Goal: Information Seeking & Learning: Check status

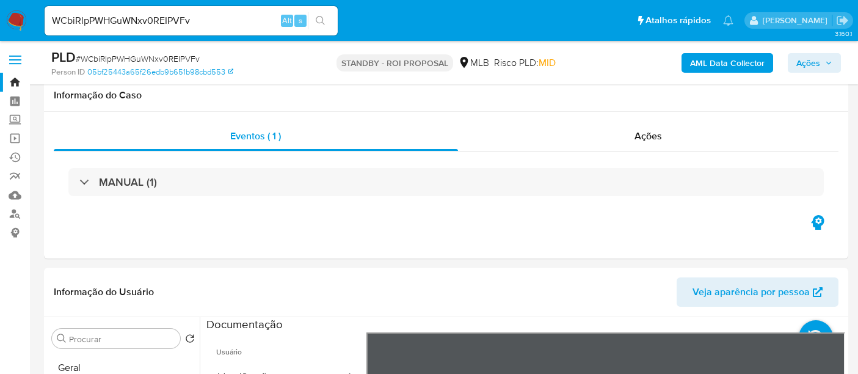
select select "10"
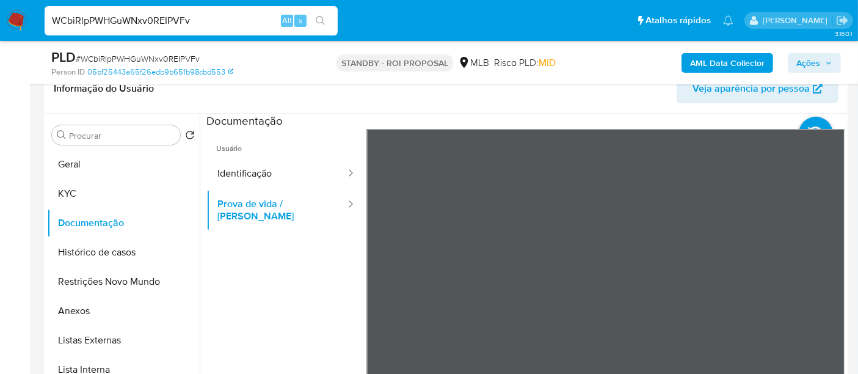
drag, startPoint x: 209, startPoint y: 24, endPoint x: 0, endPoint y: -12, distance: 211.9
paste input "1oWOJGPxzYtigsI5q8ebrool"
type input "1oWOJGPxzYtigsI5q8ebrool"
click at [319, 18] on icon "search-icon" at bounding box center [321, 21] width 10 height 10
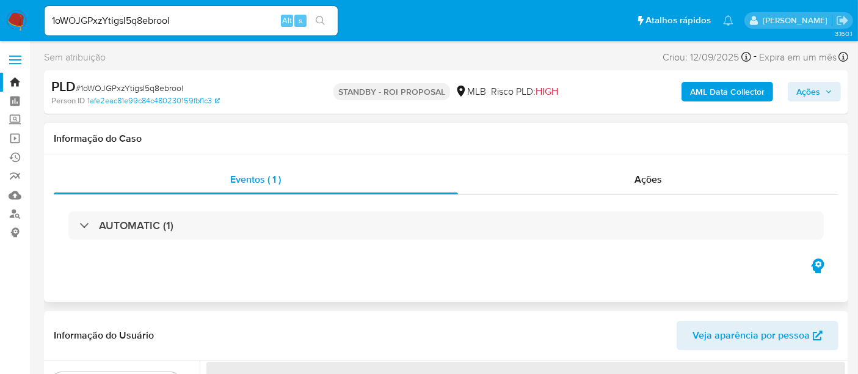
select select "10"
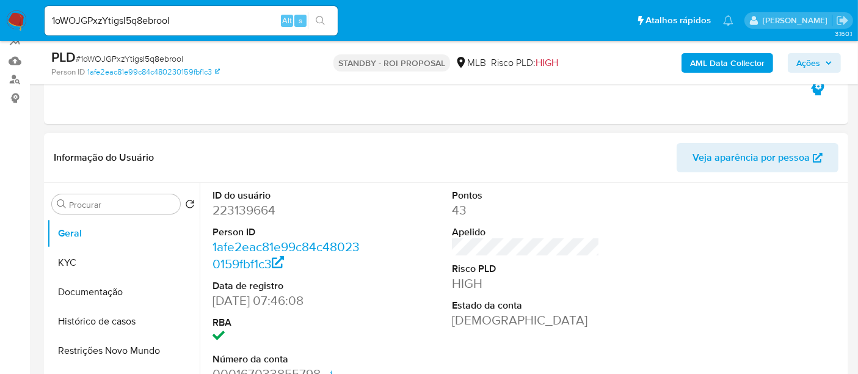
scroll to position [136, 0]
click at [96, 281] on button "Documentação" at bounding box center [118, 290] width 143 height 29
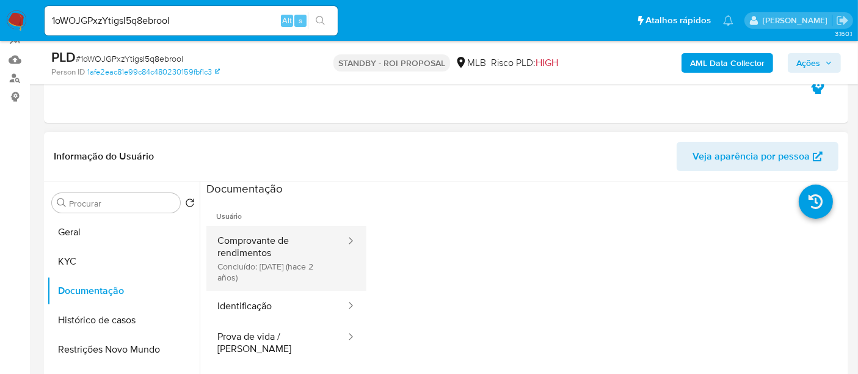
click at [272, 243] on button "Comprovante de rendimentos Concluído: [DATE] (hace 2 años)" at bounding box center [276, 258] width 140 height 65
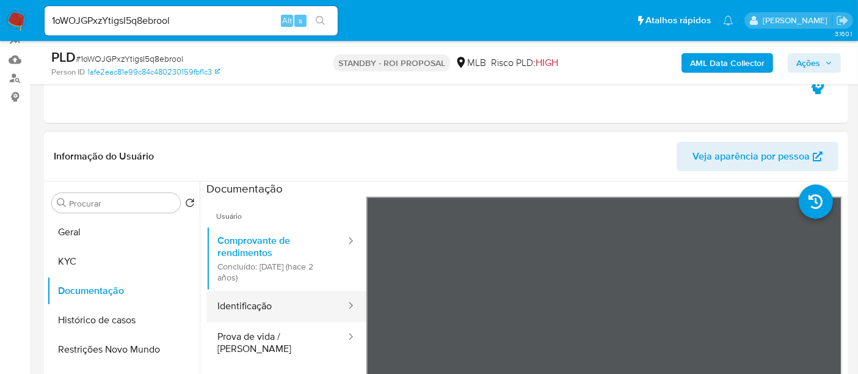
click at [249, 299] on button "Identificação" at bounding box center [276, 306] width 140 height 31
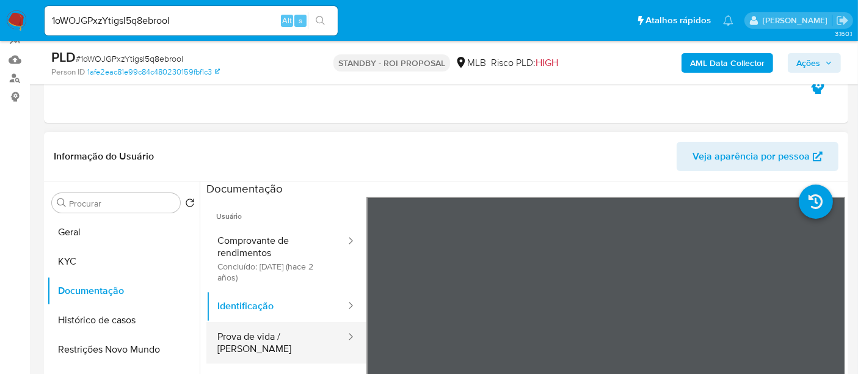
click at [272, 330] on button "Prova de vida / [PERSON_NAME]" at bounding box center [276, 343] width 140 height 42
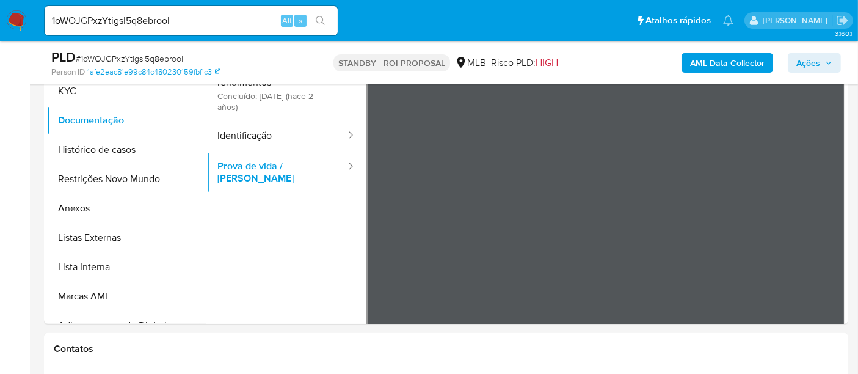
scroll to position [319, 0]
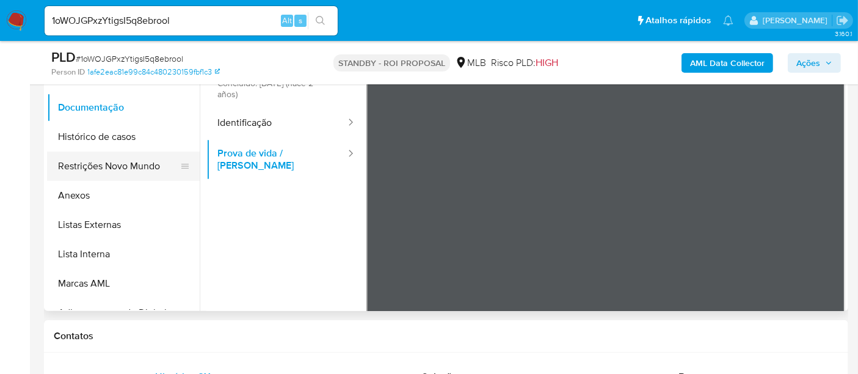
click at [104, 162] on button "Restrições Novo Mundo" at bounding box center [118, 165] width 143 height 29
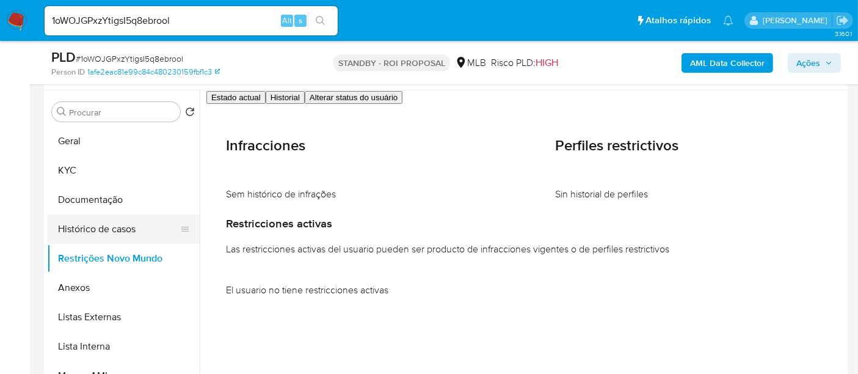
scroll to position [183, 0]
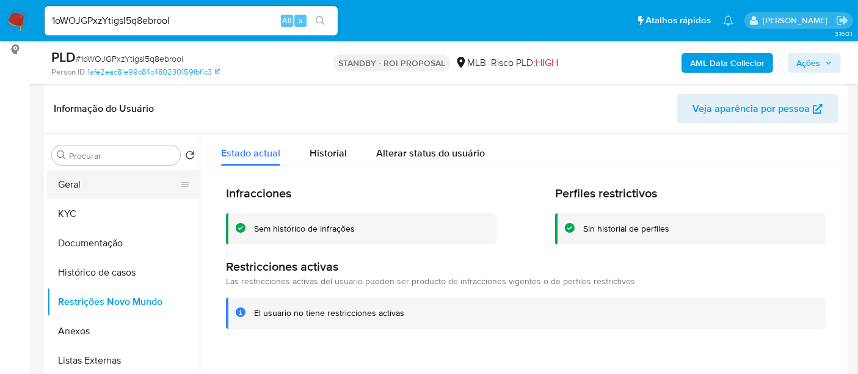
click at [80, 186] on button "Geral" at bounding box center [118, 184] width 143 height 29
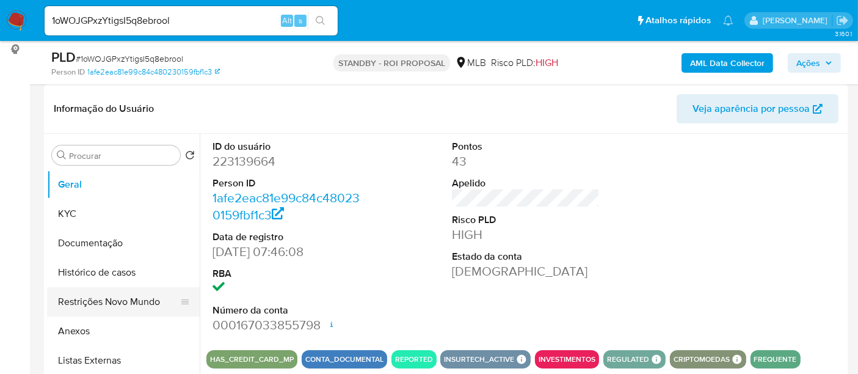
click at [98, 299] on button "Restrições Novo Mundo" at bounding box center [118, 301] width 143 height 29
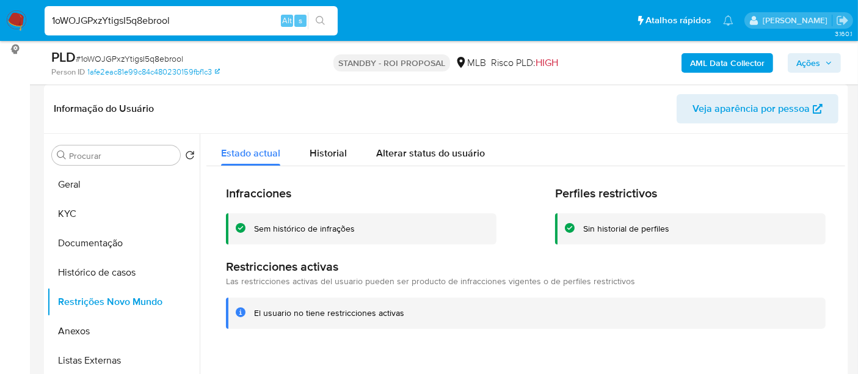
drag, startPoint x: 181, startPoint y: 19, endPoint x: 0, endPoint y: 24, distance: 181.4
click at [0, 24] on nav "Pausado Ver notificaciones 1oWOJGPxzYtigsI5q8ebrool Alt s Atalhos rápidos Presi…" at bounding box center [429, 20] width 858 height 41
paste input "tjfhqWE8gIE7To7l4shEX2Fj"
type input "tjfhqWE8gIE7To7l4shEX2Fj"
click at [317, 18] on icon "search-icon" at bounding box center [321, 21] width 10 height 10
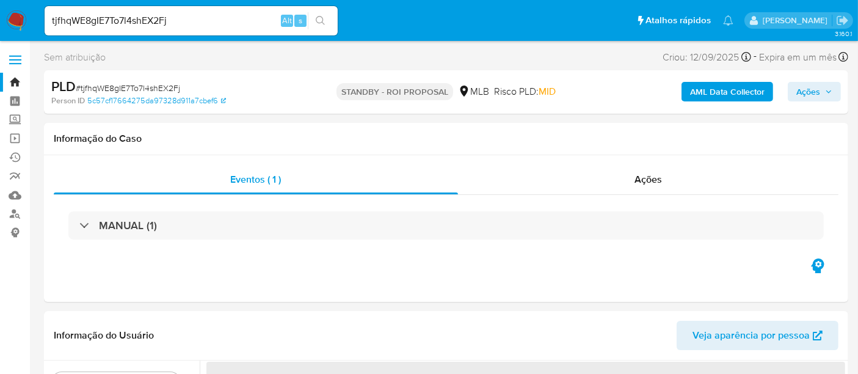
select select "10"
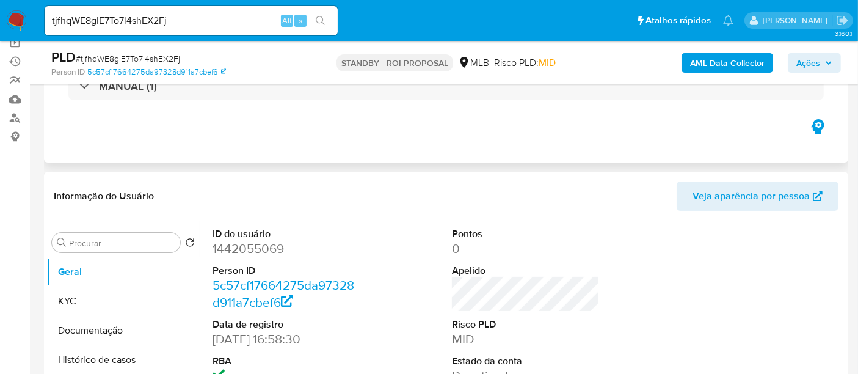
scroll to position [68, 0]
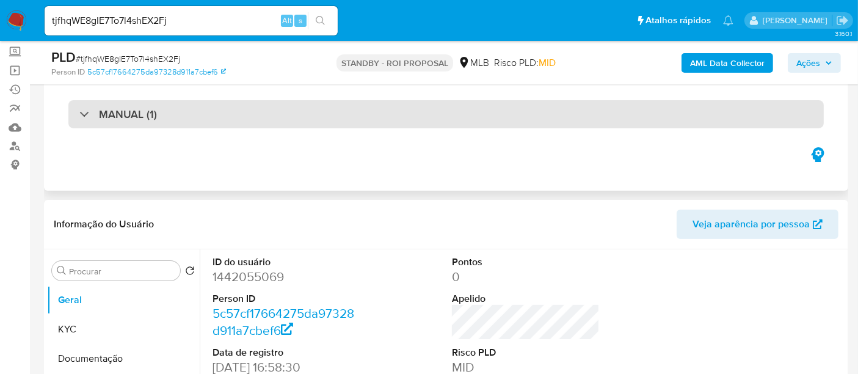
click at [146, 116] on h3 "MANUAL (1)" at bounding box center [128, 113] width 58 height 13
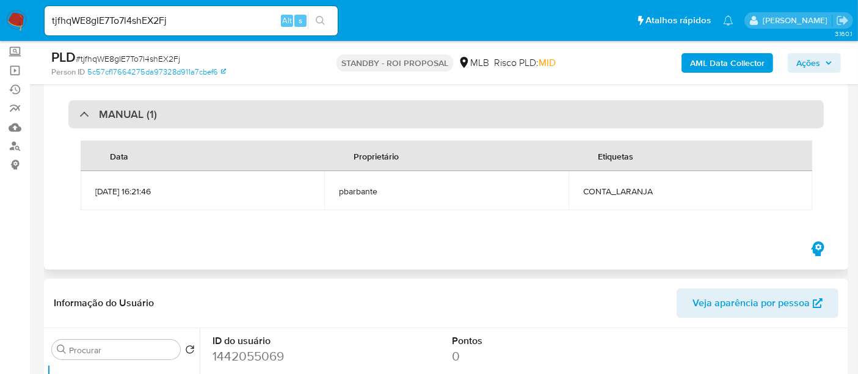
click at [162, 115] on div "MANUAL (1)" at bounding box center [445, 114] width 755 height 28
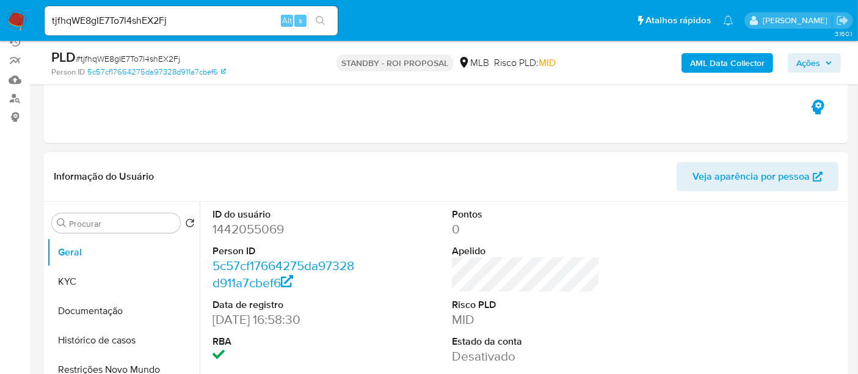
scroll to position [136, 0]
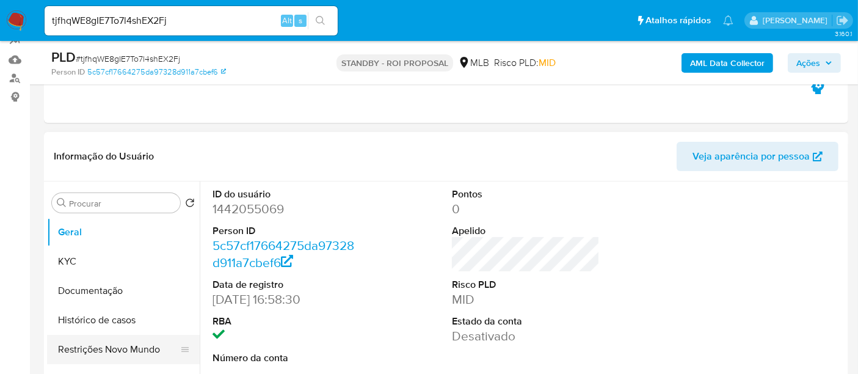
drag, startPoint x: 112, startPoint y: 347, endPoint x: 137, endPoint y: 348, distance: 25.7
click at [112, 347] on button "Restrições Novo Mundo" at bounding box center [118, 349] width 143 height 29
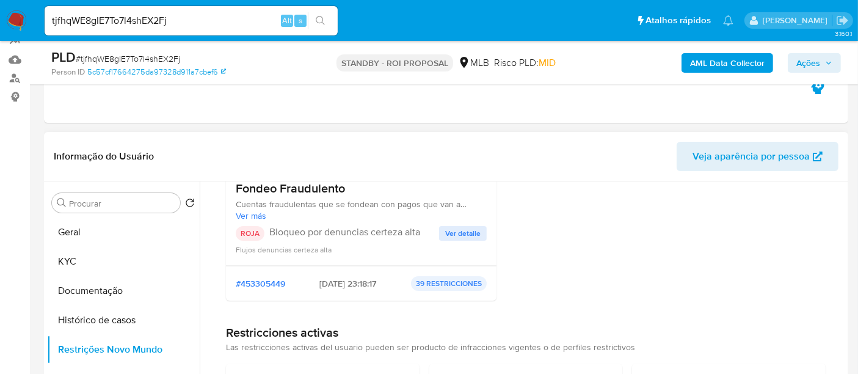
click at [457, 235] on span "Ver detalle" at bounding box center [462, 233] width 35 height 12
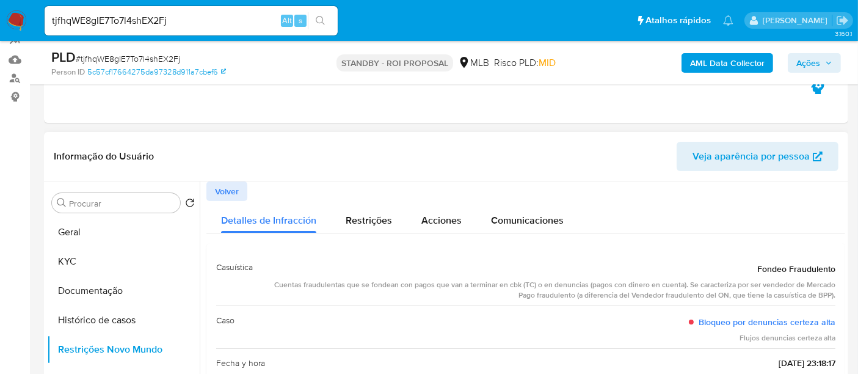
scroll to position [68, 0]
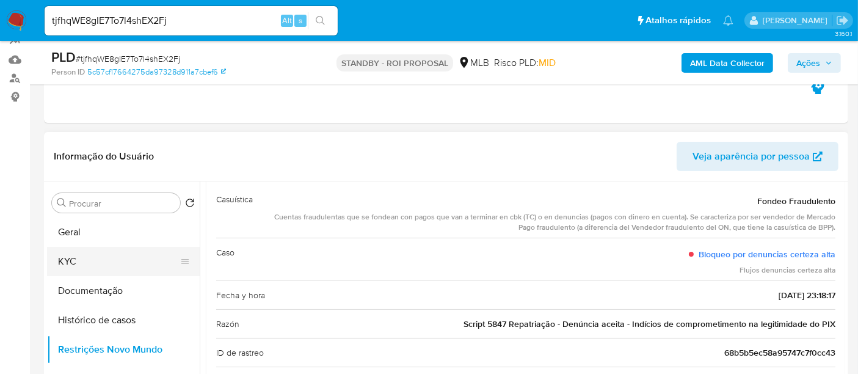
click at [71, 256] on button "KYC" at bounding box center [118, 261] width 143 height 29
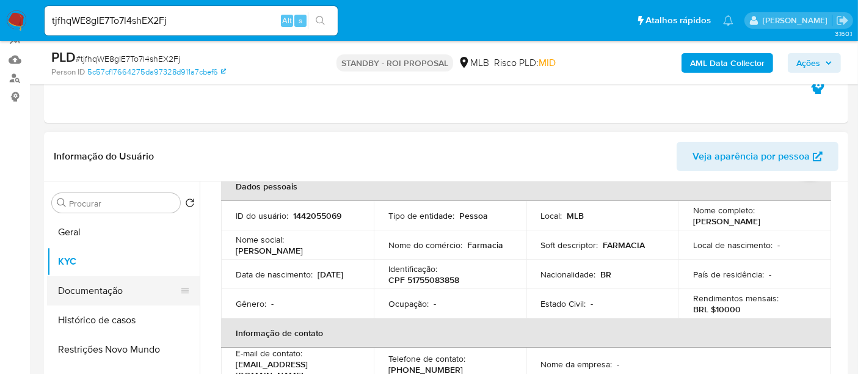
click at [80, 289] on button "Documentação" at bounding box center [118, 290] width 143 height 29
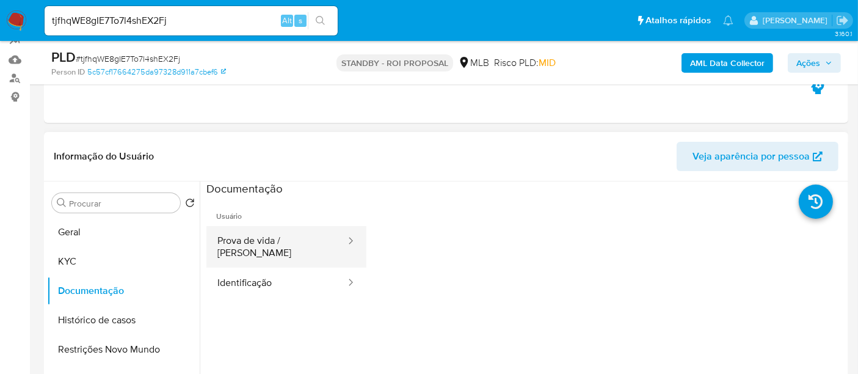
click at [275, 243] on button "Prova de vida / [PERSON_NAME]" at bounding box center [276, 247] width 140 height 42
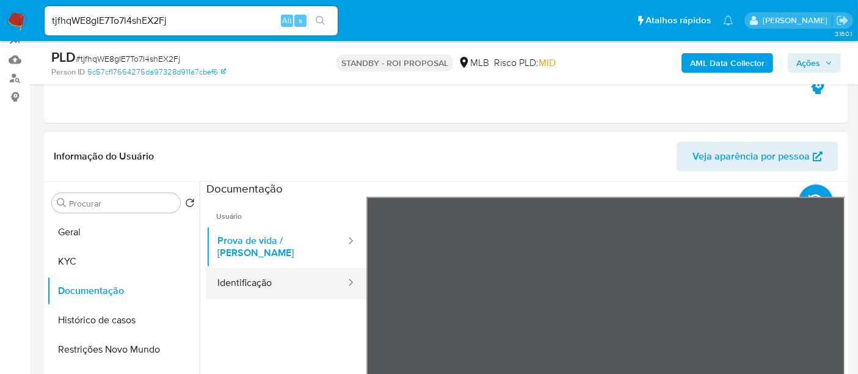
click at [251, 267] on button "Identificação" at bounding box center [276, 282] width 140 height 31
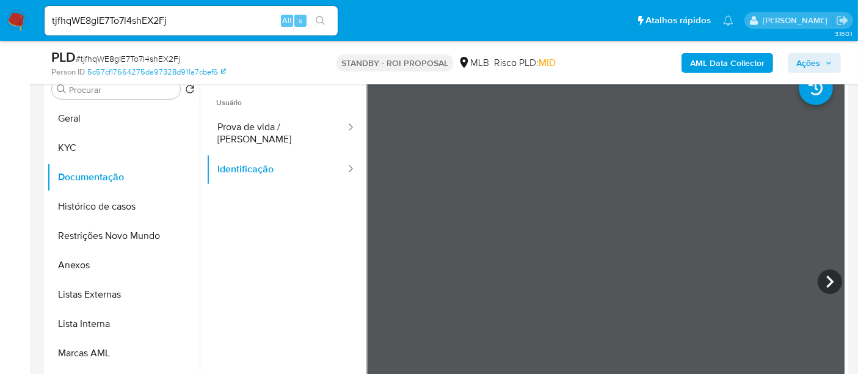
scroll to position [261, 0]
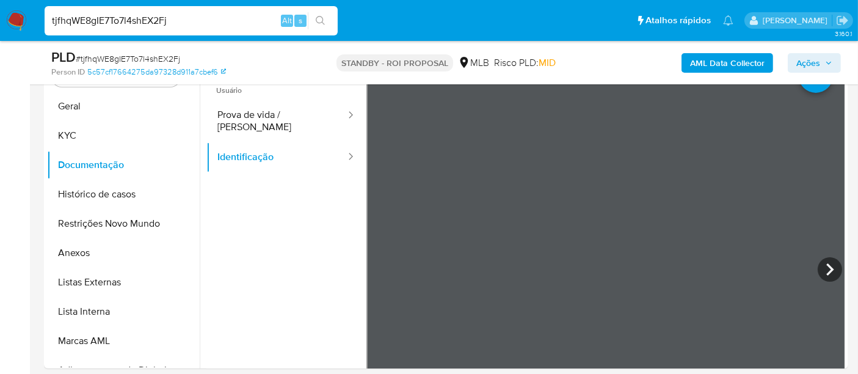
drag, startPoint x: 60, startPoint y: 29, endPoint x: 0, endPoint y: 23, distance: 60.8
click at [0, 23] on nav "Pausado Ver notificaciones tjfhqWE8gIE7To7l4shEX2Fj Alt s Atalhos rápidos Presi…" at bounding box center [429, 20] width 858 height 41
paste input "fgOOTur4gk6i7Fqta7XBHrFm"
type input "fgOOTur4gk6i7Fqta7XBHrFm"
click at [319, 15] on button "search-icon" at bounding box center [320, 20] width 25 height 17
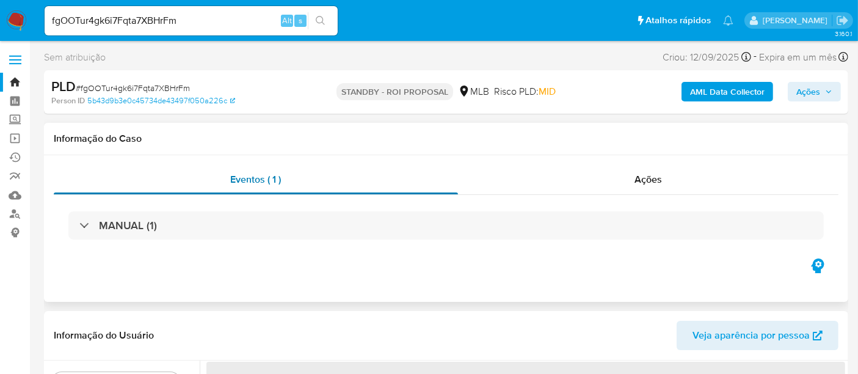
select select "10"
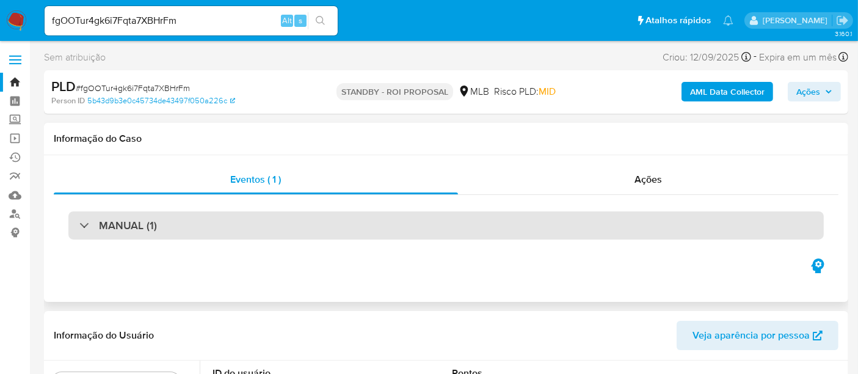
click at [242, 216] on div "MANUAL (1)" at bounding box center [445, 225] width 755 height 28
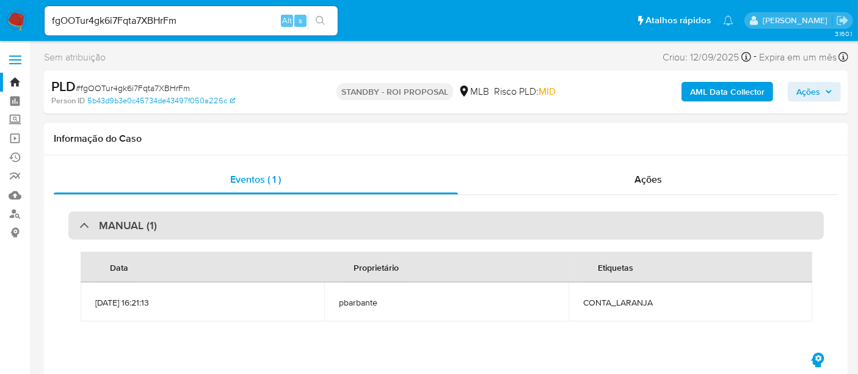
click at [235, 225] on div "MANUAL (1)" at bounding box center [445, 225] width 755 height 28
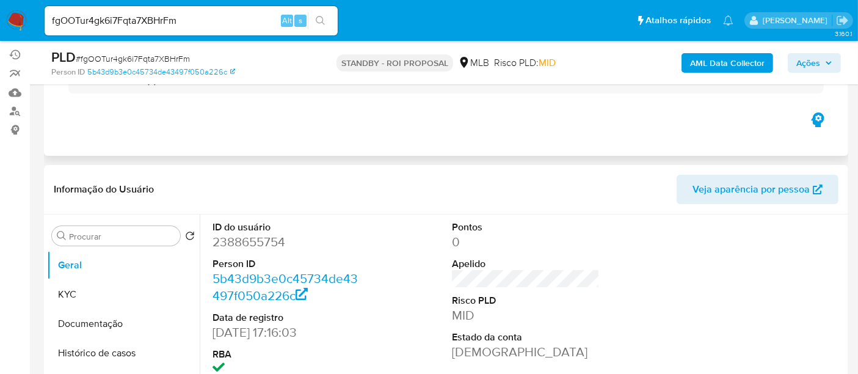
scroll to position [136, 0]
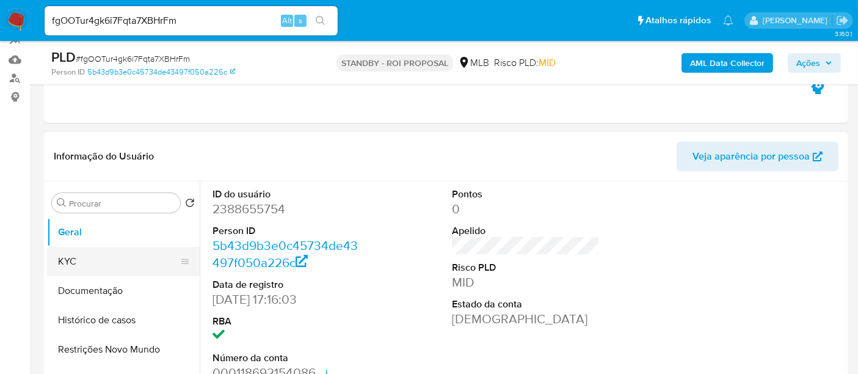
click at [70, 253] on button "KYC" at bounding box center [118, 261] width 143 height 29
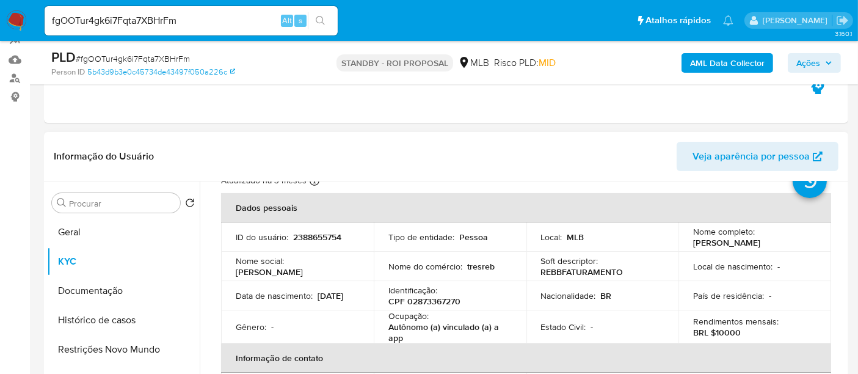
scroll to position [68, 0]
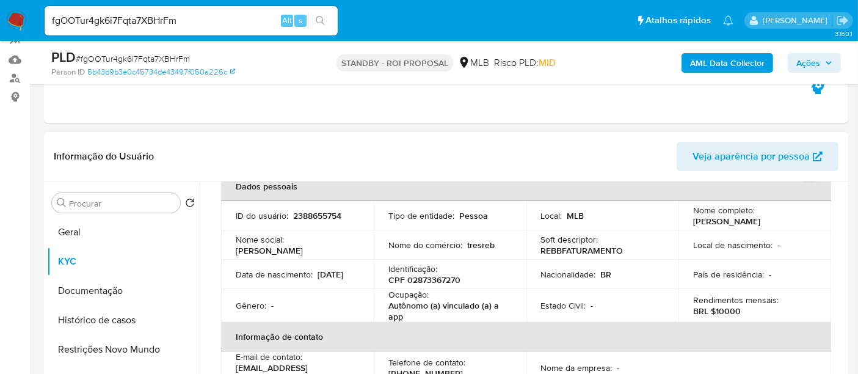
click at [722, 313] on p "BRL $10000" at bounding box center [717, 310] width 48 height 11
click at [101, 281] on button "Documentação" at bounding box center [118, 290] width 143 height 29
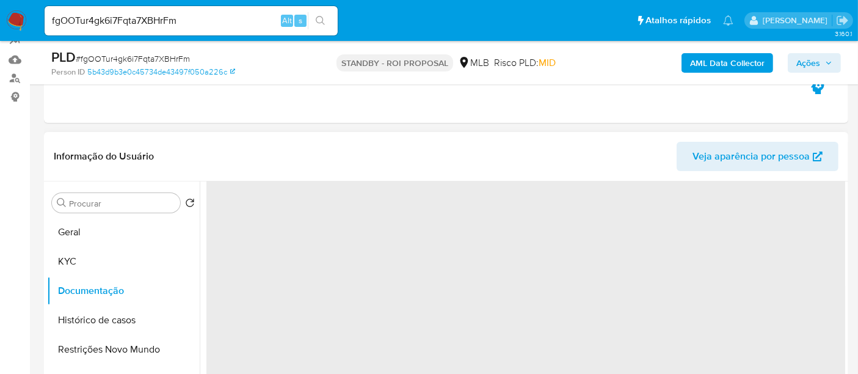
scroll to position [0, 0]
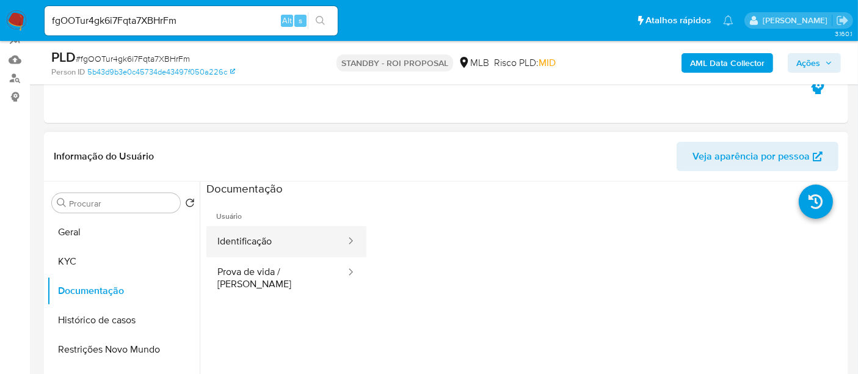
click at [274, 239] on button "Identificação" at bounding box center [276, 241] width 140 height 31
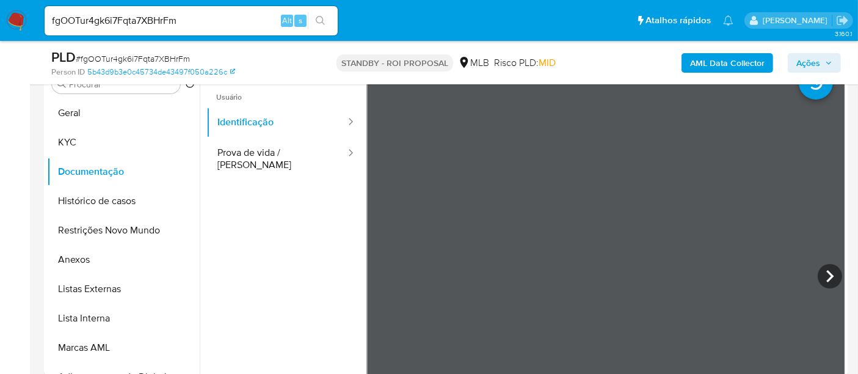
scroll to position [258, 0]
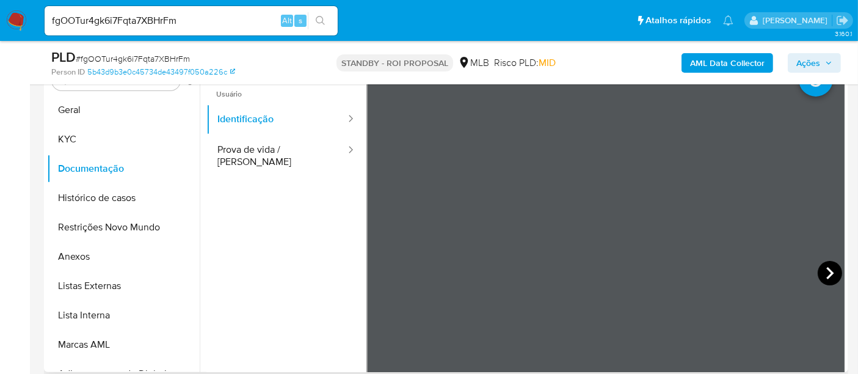
click at [825, 271] on icon at bounding box center [830, 273] width 24 height 24
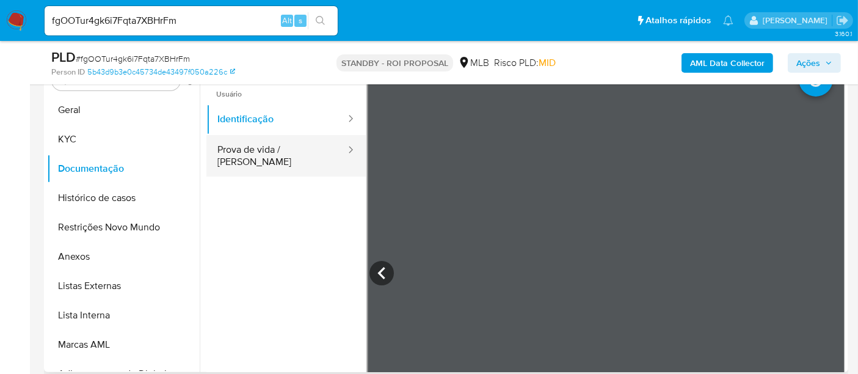
click at [265, 151] on button "Prova de vida / [PERSON_NAME]" at bounding box center [276, 156] width 140 height 42
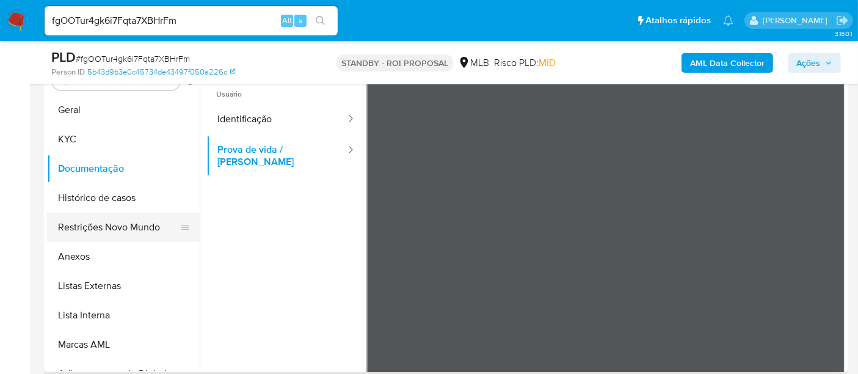
click at [100, 226] on button "Restrições Novo Mundo" at bounding box center [118, 226] width 143 height 29
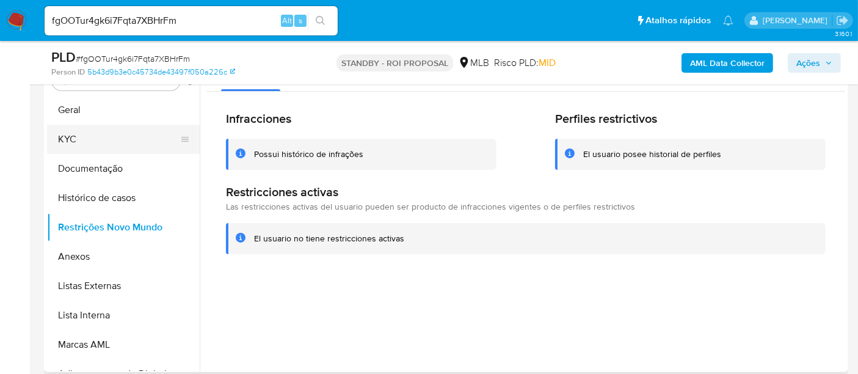
click at [72, 139] on button "KYC" at bounding box center [118, 139] width 143 height 29
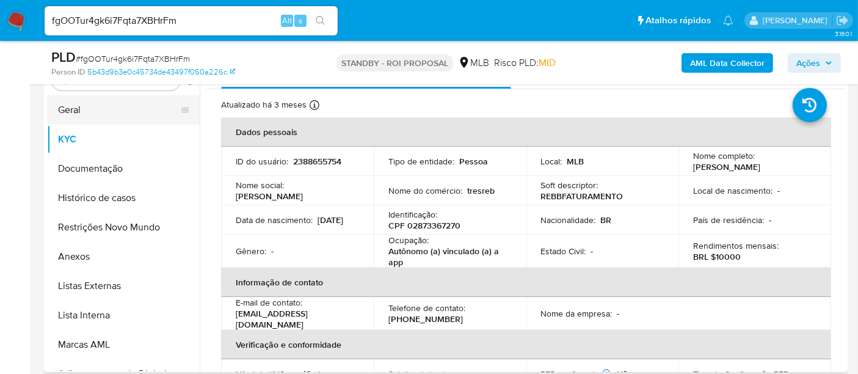
click at [84, 109] on button "Geral" at bounding box center [118, 109] width 143 height 29
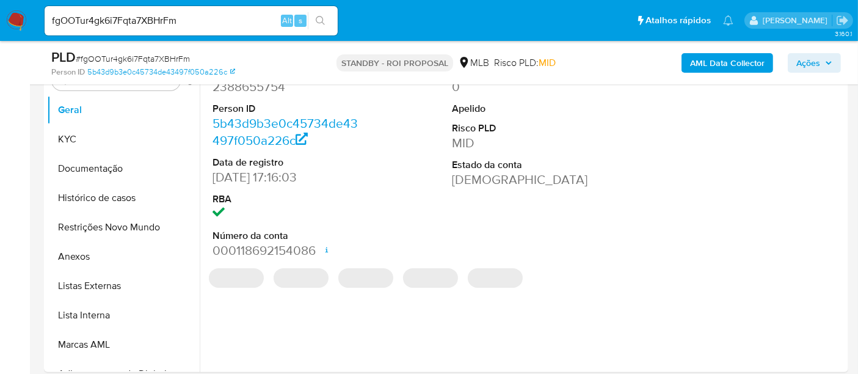
scroll to position [190, 0]
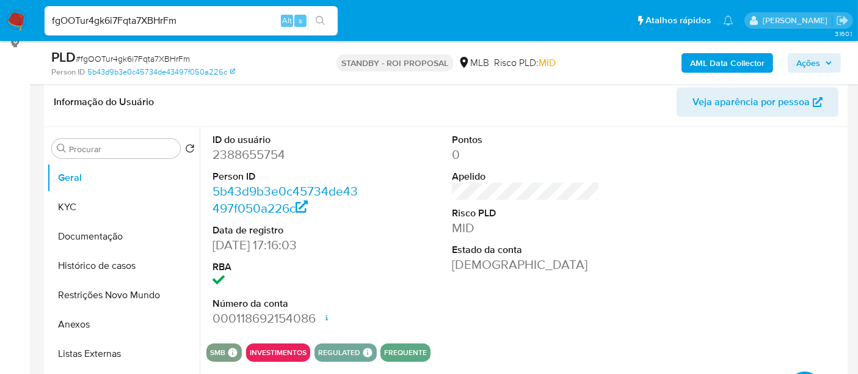
drag, startPoint x: 191, startPoint y: 20, endPoint x: 0, endPoint y: 13, distance: 191.2
click at [0, 13] on nav "Pausado Ver notificaciones fgOOTur4gk6i7Fqta7XBHrFm Alt s Atalhos rápidos Presi…" at bounding box center [429, 20] width 858 height 41
paste input "mJtPspZu9rxIwlTGjkA0uivV"
type input "mJtPspZu9rxIwlTGjkA0uivV"
click at [319, 23] on icon "search-icon" at bounding box center [320, 20] width 9 height 9
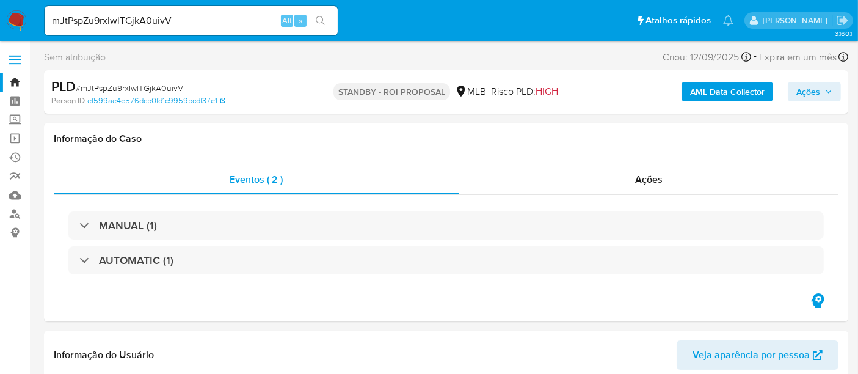
select select "10"
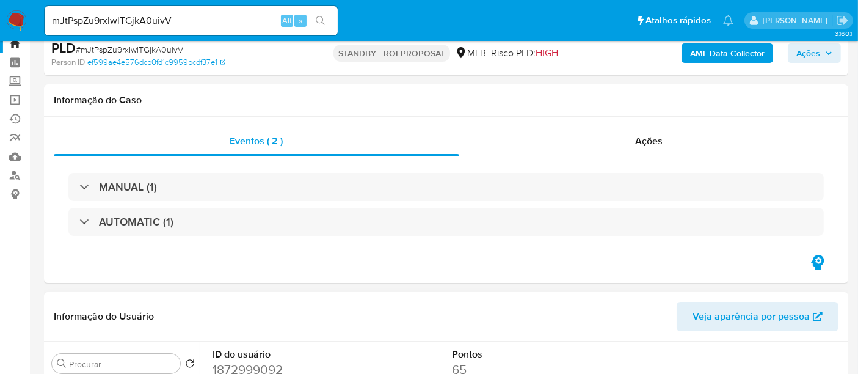
scroll to position [68, 0]
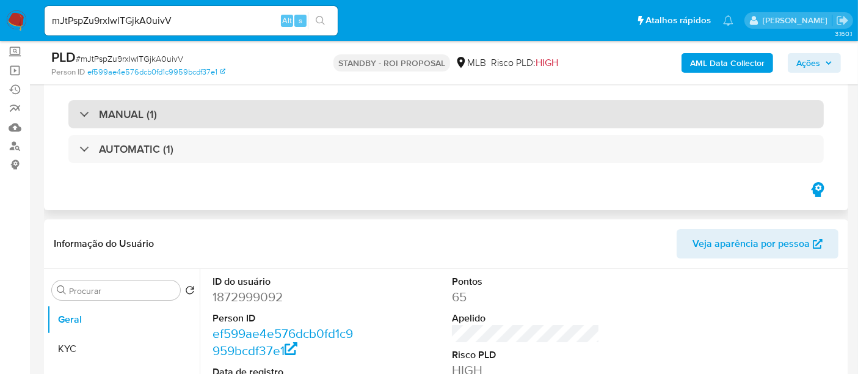
click at [270, 122] on div "MANUAL (1)" at bounding box center [445, 114] width 755 height 28
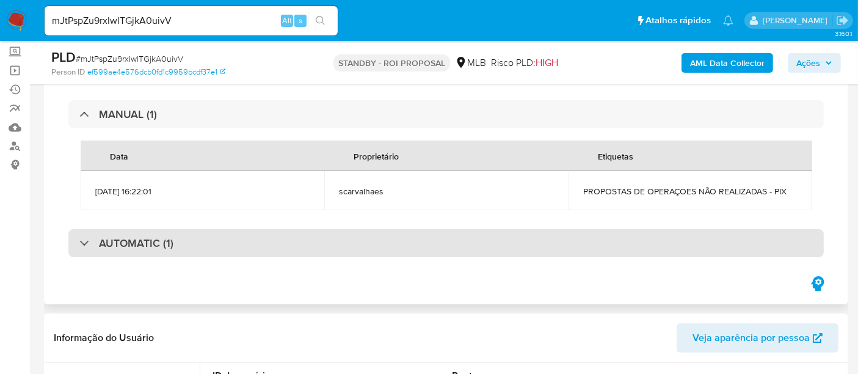
click at [242, 241] on div "AUTOMATIC (1)" at bounding box center [445, 243] width 755 height 28
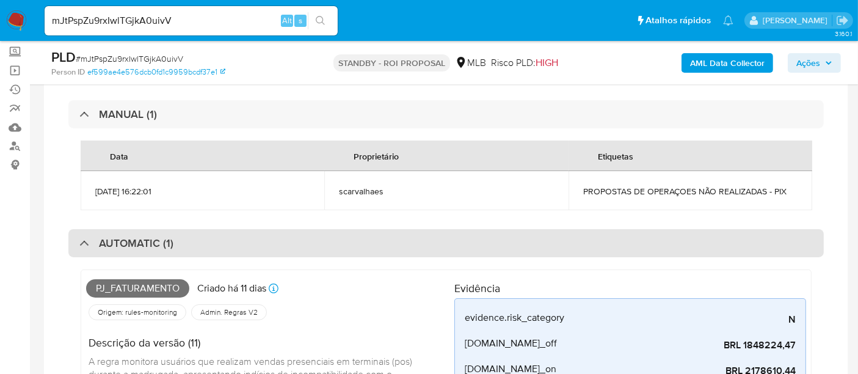
click at [209, 243] on div "AUTOMATIC (1)" at bounding box center [445, 243] width 755 height 28
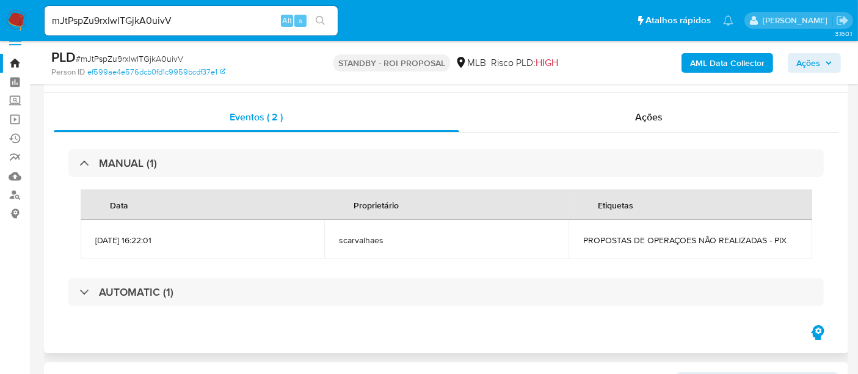
scroll to position [0, 0]
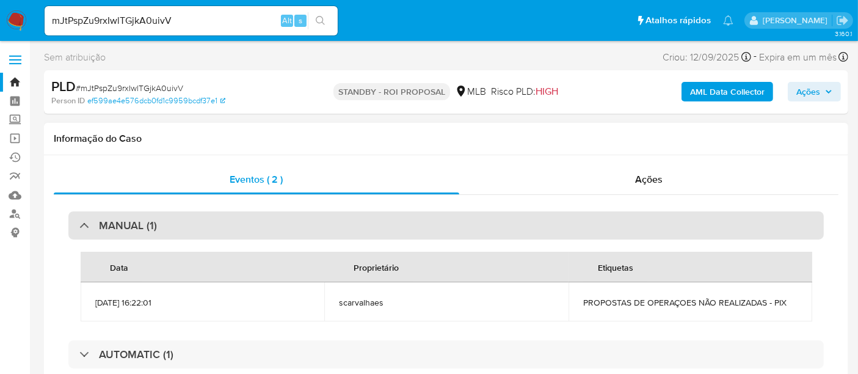
click at [190, 229] on div "MANUAL (1)" at bounding box center [445, 225] width 755 height 28
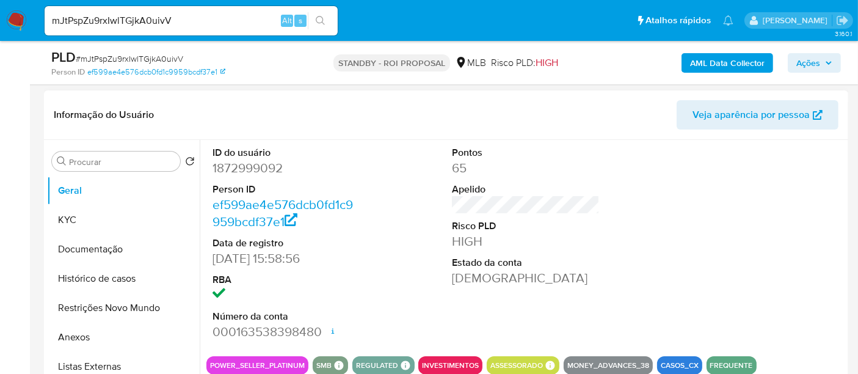
scroll to position [203, 0]
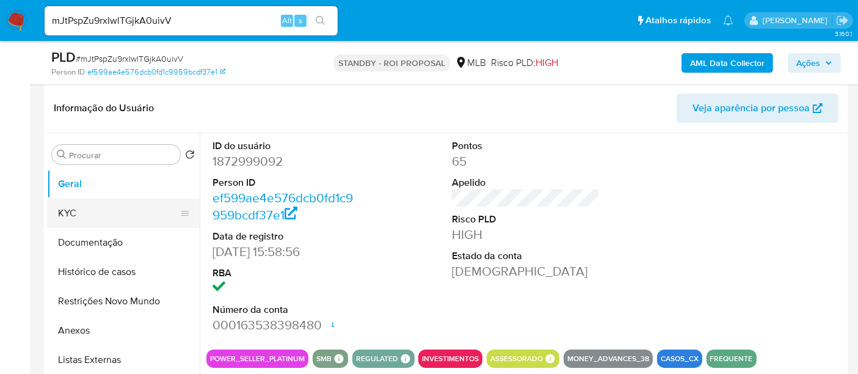
click at [88, 211] on button "KYC" at bounding box center [118, 212] width 143 height 29
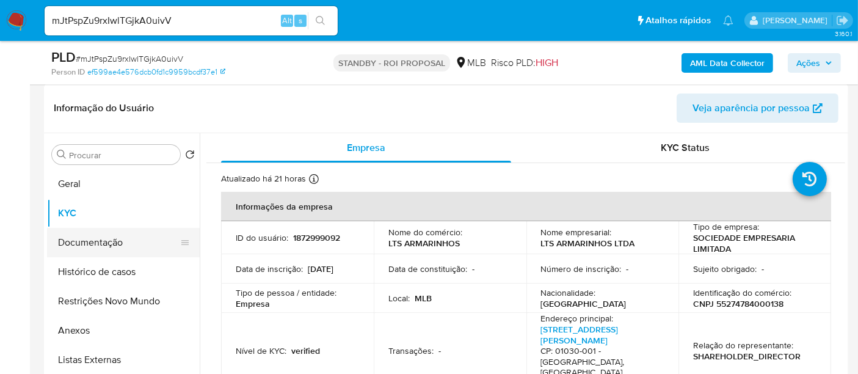
click at [98, 238] on button "Documentação" at bounding box center [118, 242] width 143 height 29
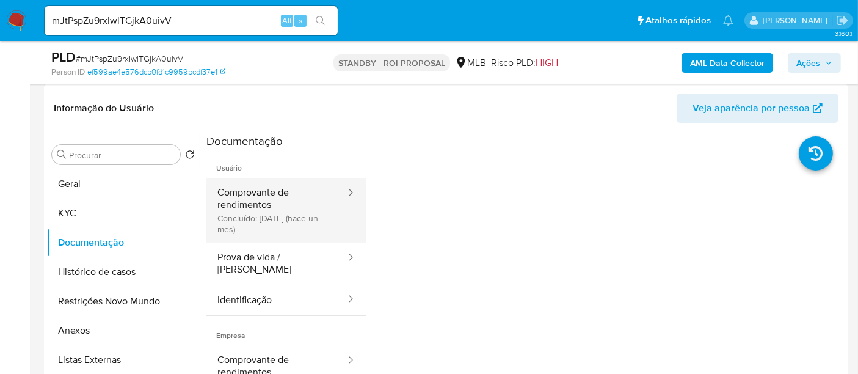
click at [261, 208] on button "Comprovante de rendimentos Concluído: [DATE] (hace un mes)" at bounding box center [276, 210] width 140 height 65
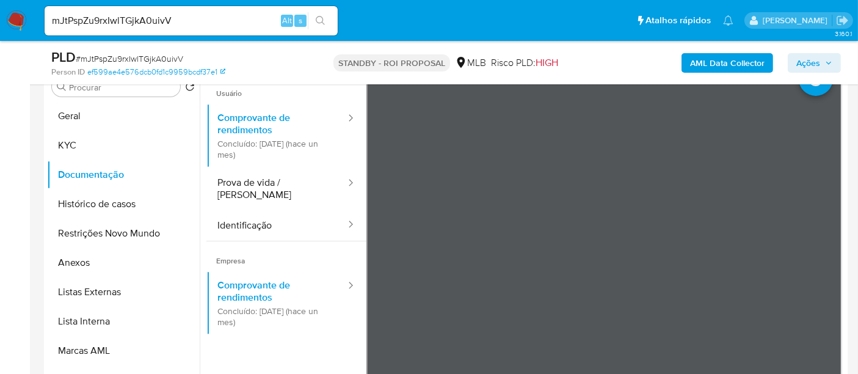
scroll to position [0, 0]
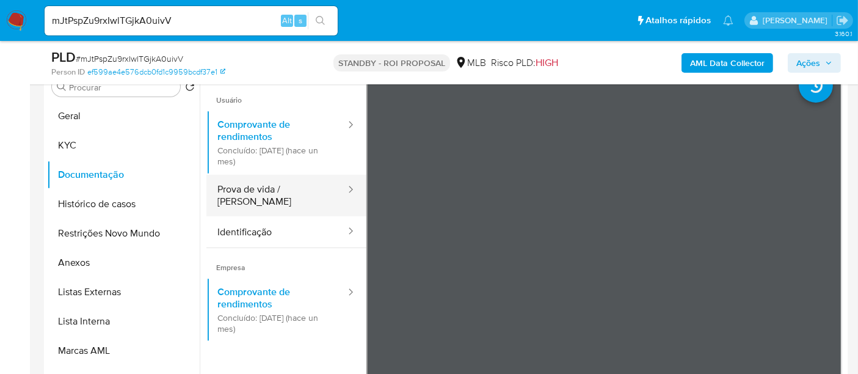
drag, startPoint x: 267, startPoint y: 187, endPoint x: 316, endPoint y: 190, distance: 48.3
click at [266, 187] on button "Prova de vida / [PERSON_NAME]" at bounding box center [276, 196] width 140 height 42
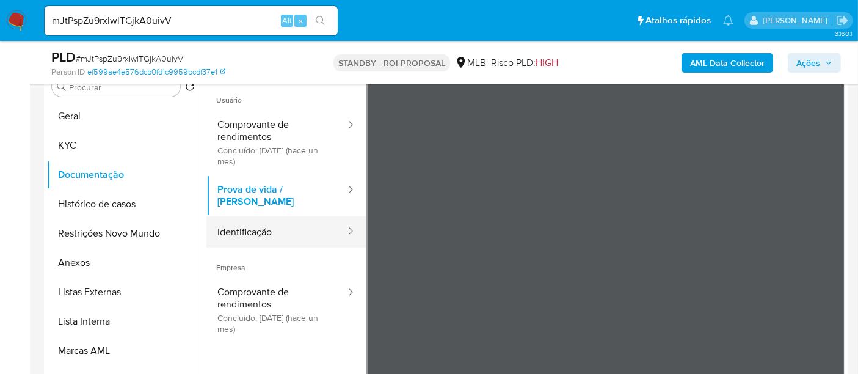
click at [244, 222] on button "Identificação" at bounding box center [276, 231] width 140 height 31
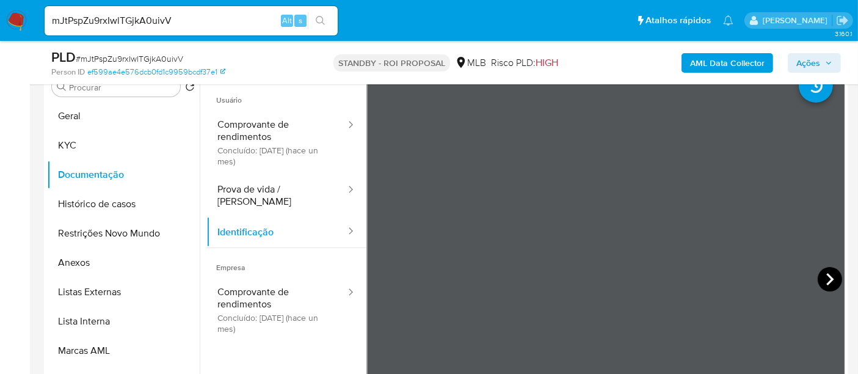
click at [819, 271] on icon at bounding box center [830, 279] width 24 height 24
click at [380, 276] on icon at bounding box center [380, 279] width 7 height 12
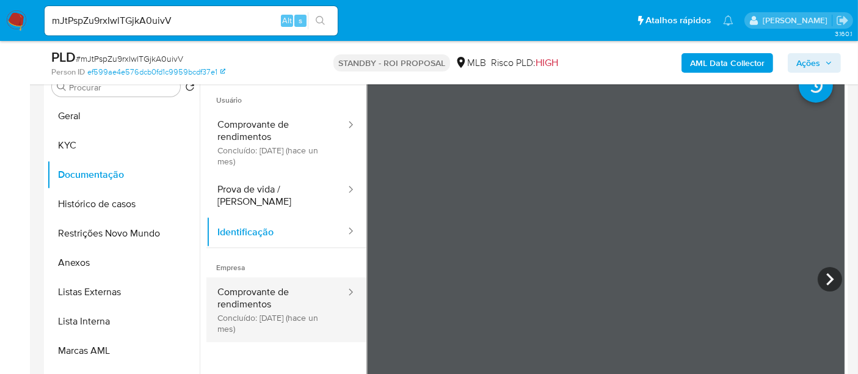
click at [258, 288] on button "Comprovante de rendimentos Concluído: [DATE] (hace un mes)" at bounding box center [276, 309] width 140 height 65
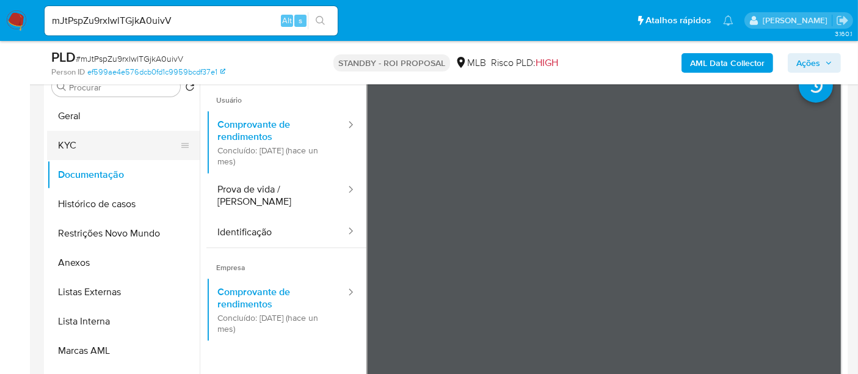
click at [80, 137] on button "KYC" at bounding box center [118, 145] width 143 height 29
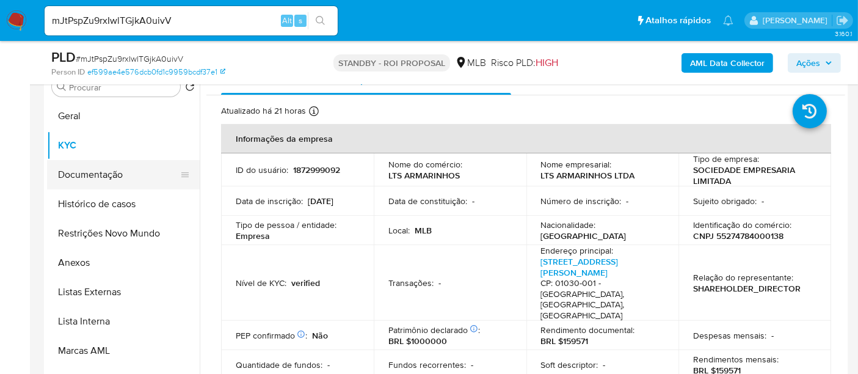
click at [90, 171] on button "Documentação" at bounding box center [118, 174] width 143 height 29
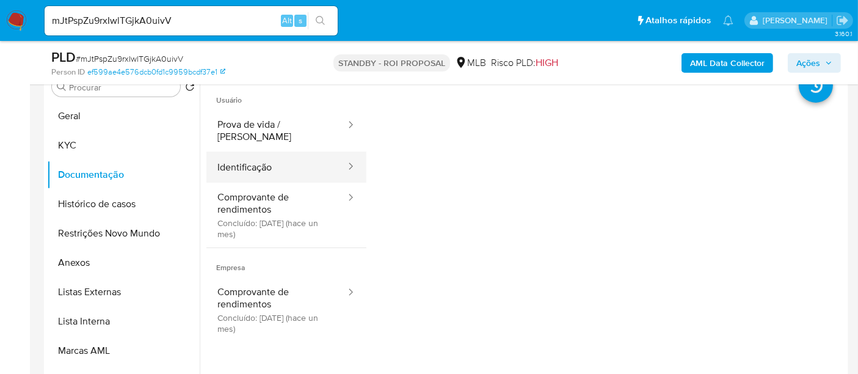
click at [250, 153] on button "Identificação" at bounding box center [276, 166] width 140 height 31
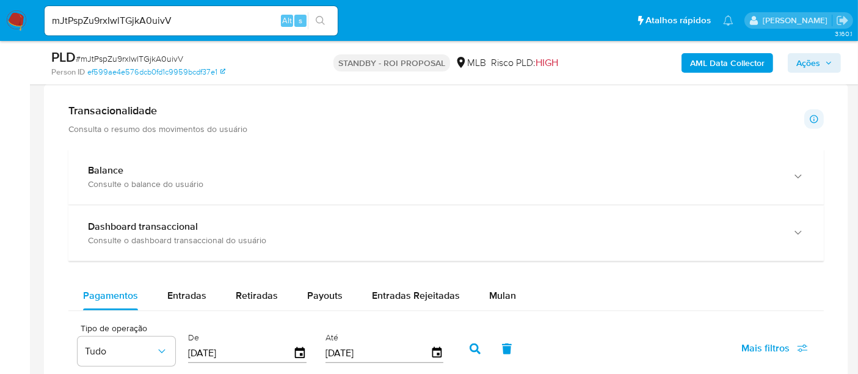
scroll to position [1017, 0]
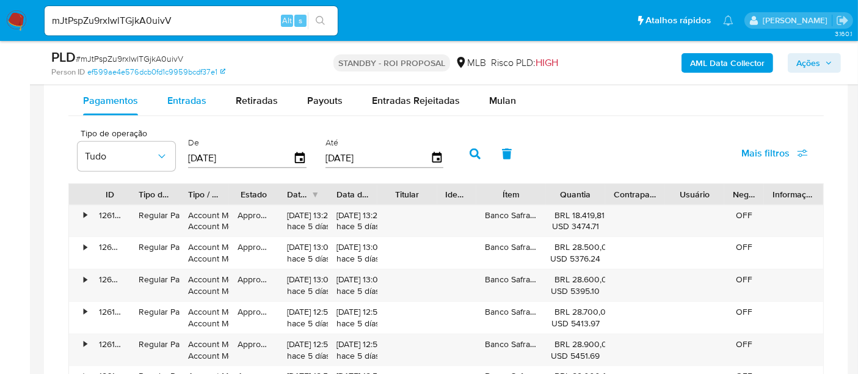
click at [190, 98] on span "Entradas" at bounding box center [186, 100] width 39 height 14
select select "10"
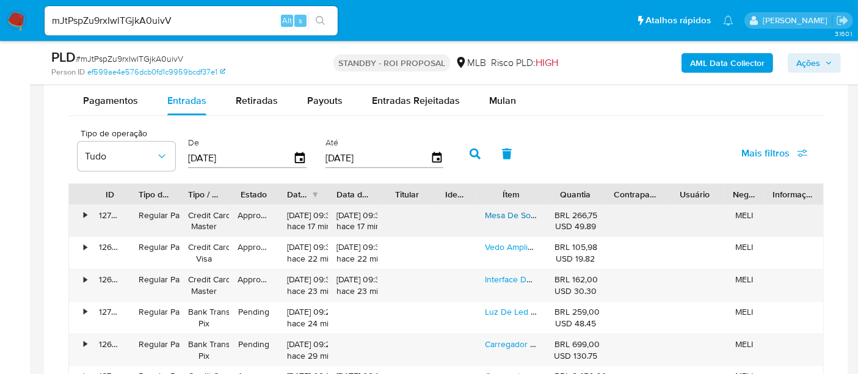
click at [511, 210] on link "Mesa De Som Digital 4 Canais Bluetooth Usb Mixer Mp3 Player" at bounding box center [604, 215] width 238 height 12
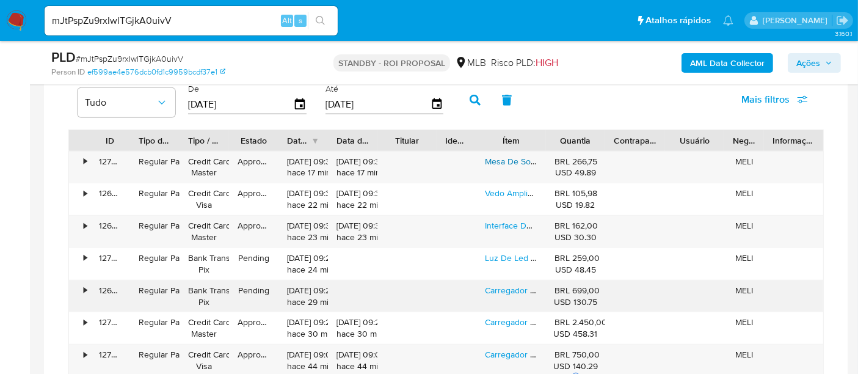
scroll to position [1153, 0]
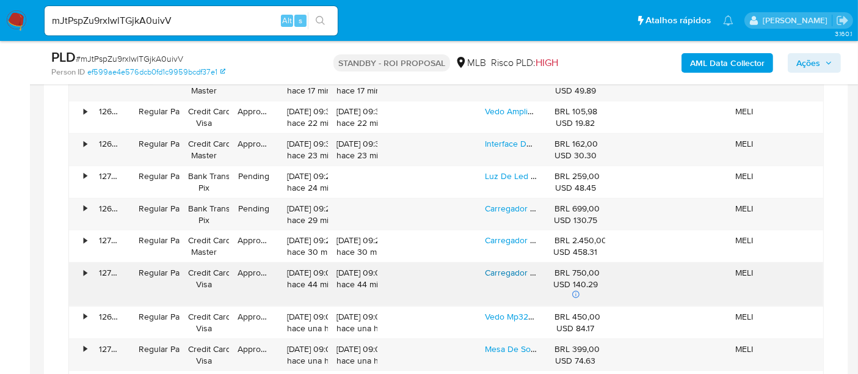
click at [502, 267] on link "Carregador Carro Elétrico Portátil Tipo2 3.5 Kw 20a 110/220v" at bounding box center [599, 272] width 228 height 12
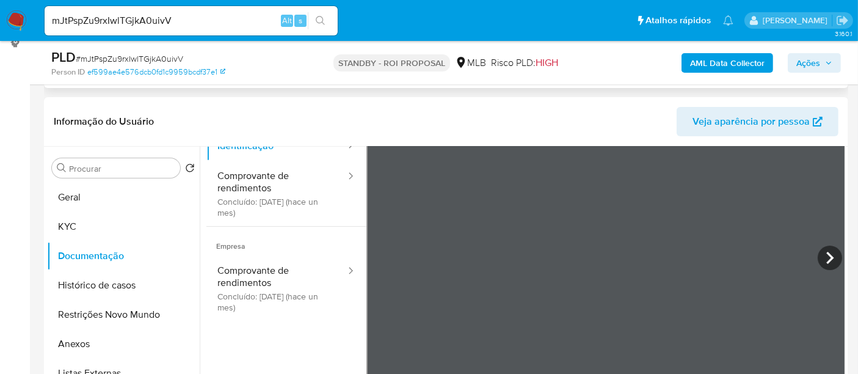
scroll to position [203, 0]
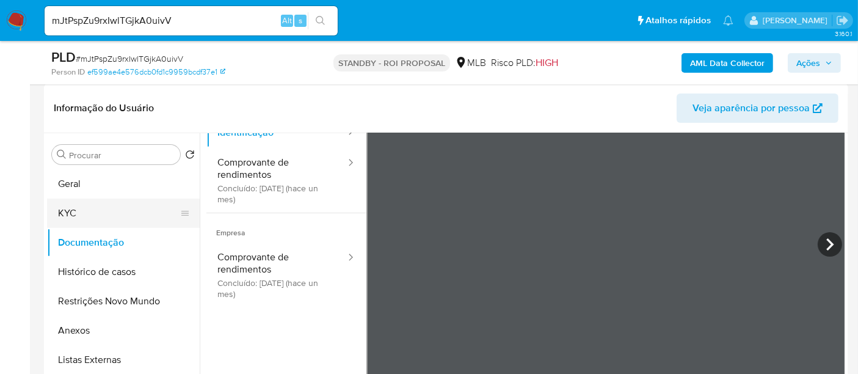
click at [73, 217] on button "KYC" at bounding box center [118, 212] width 143 height 29
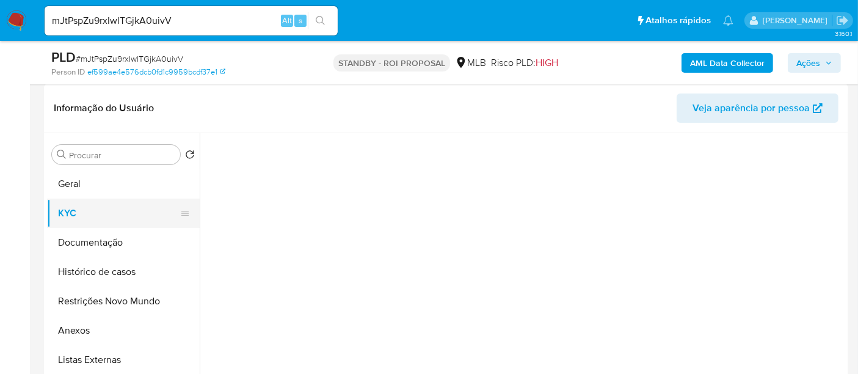
scroll to position [0, 0]
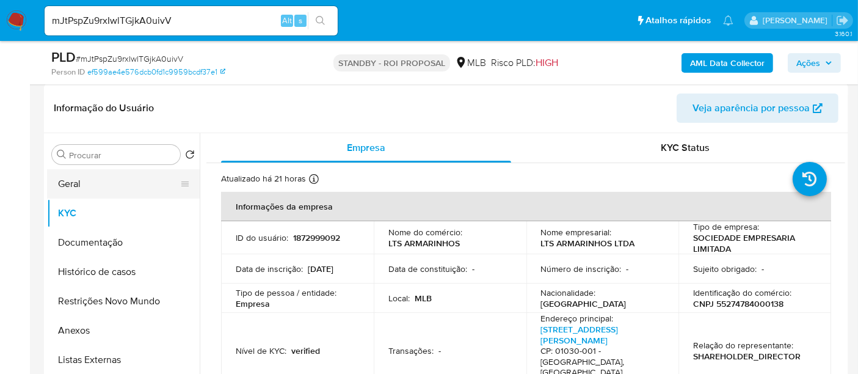
click at [81, 182] on button "Geral" at bounding box center [118, 183] width 143 height 29
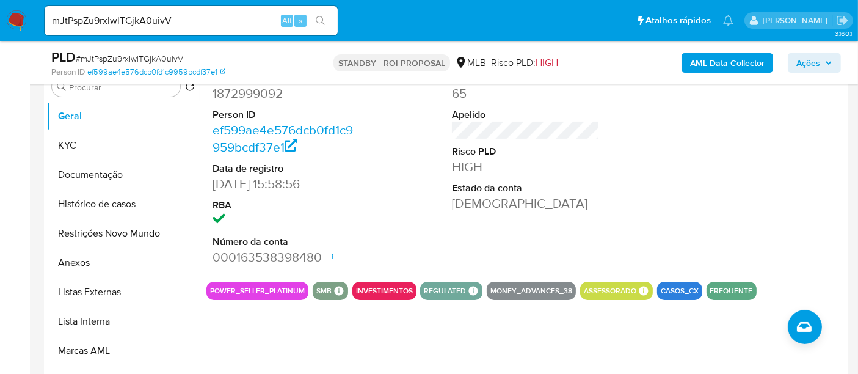
scroll to position [203, 0]
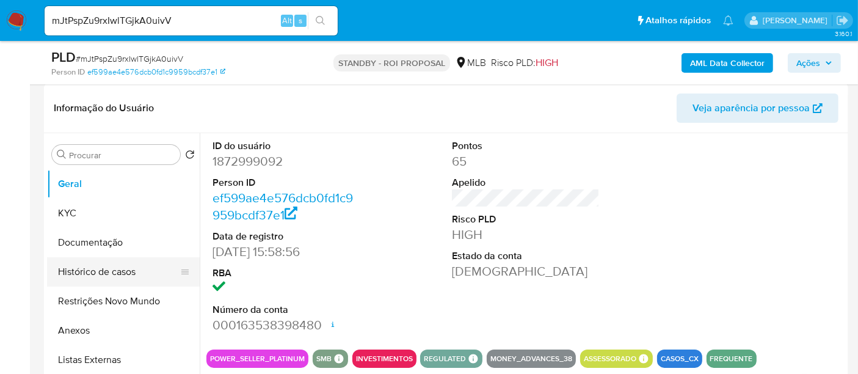
click at [99, 271] on button "Histórico de casos" at bounding box center [118, 271] width 143 height 29
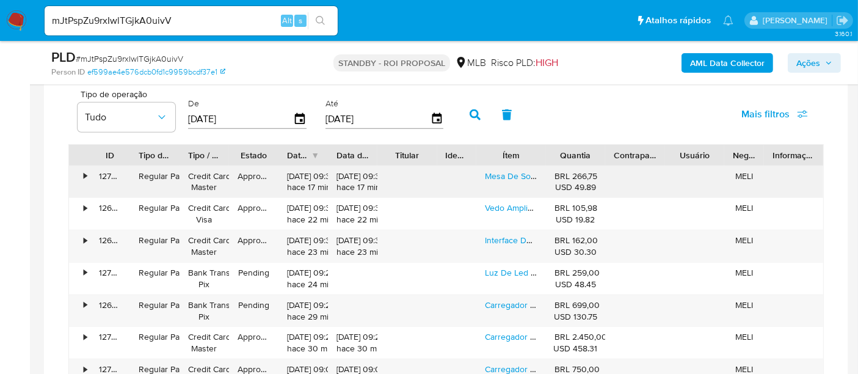
scroll to position [1153, 0]
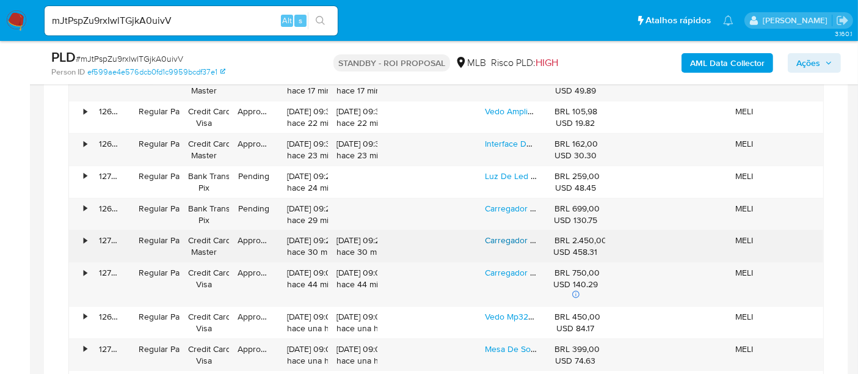
click at [512, 236] on link "Carregador Carro Elétrico Portátil 22kw 32a Tipo2 Com App" at bounding box center [597, 240] width 225 height 12
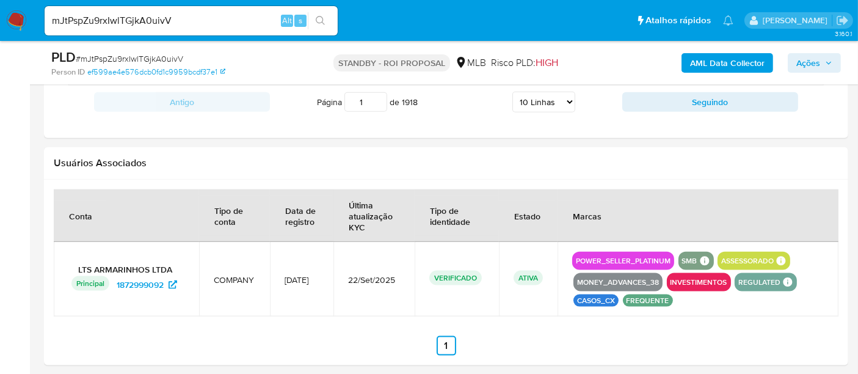
scroll to position [1449, 0]
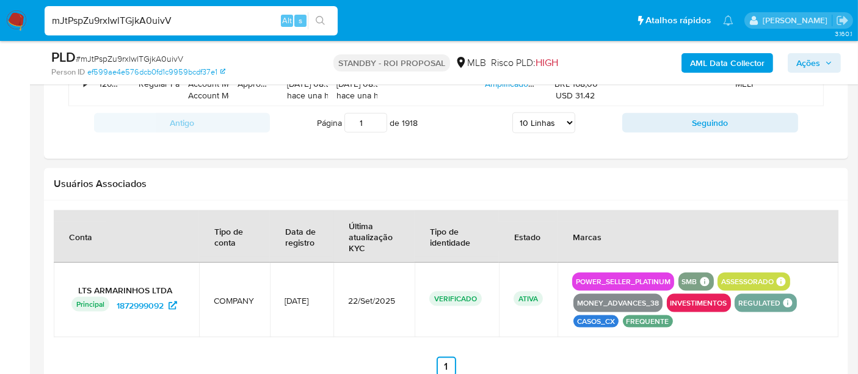
drag, startPoint x: 187, startPoint y: 23, endPoint x: 0, endPoint y: -8, distance: 189.4
paste input "ZutBS9fDFnImTaZUjNah166n"
type input "ZutBS9fDFnImTaZUjNah166n"
click at [321, 18] on icon "search-icon" at bounding box center [321, 21] width 10 height 10
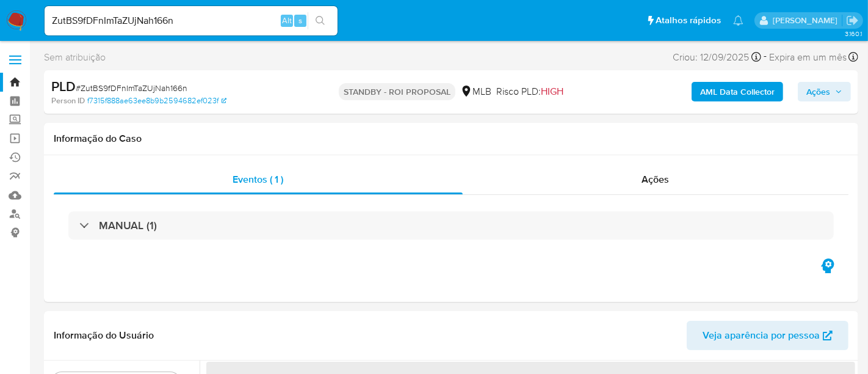
select select "10"
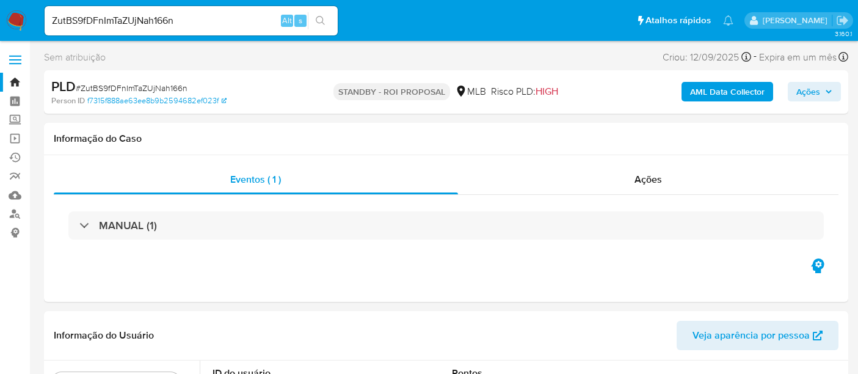
select select "10"
